Goal: Check status

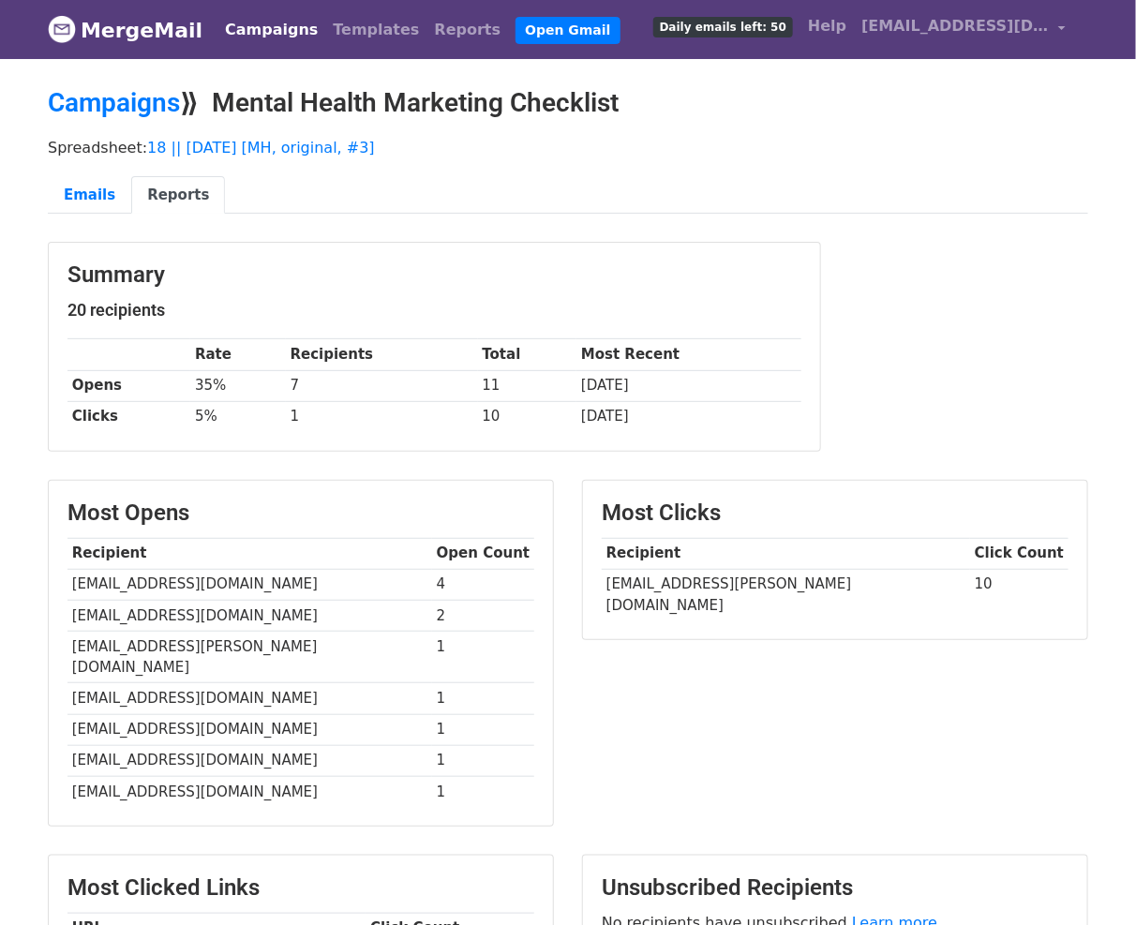
click at [278, 26] on link "Campaigns" at bounding box center [271, 29] width 108 height 37
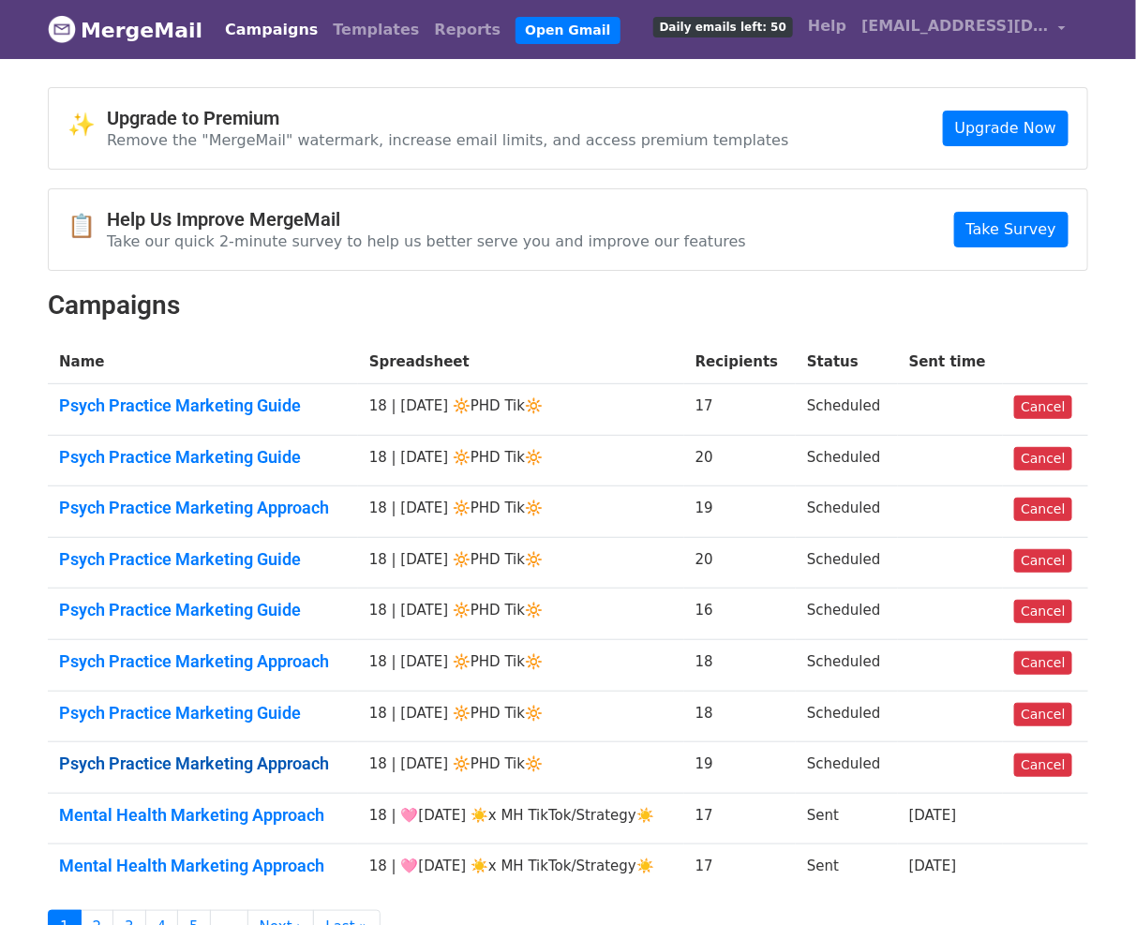
click at [261, 754] on link "Psych Practice Marketing Approach" at bounding box center [203, 764] width 288 height 21
